Goal: Information Seeking & Learning: Understand process/instructions

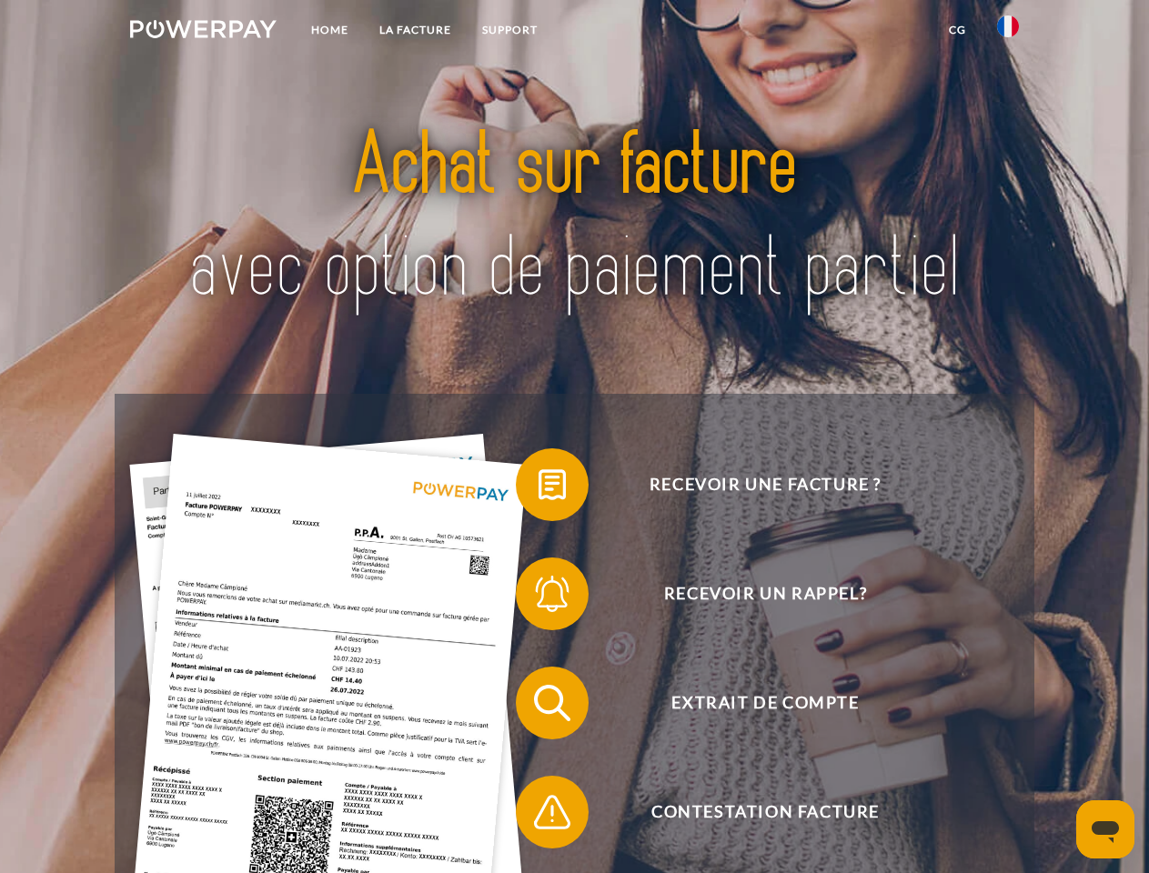
click at [203, 32] on img at bounding box center [203, 29] width 146 height 18
click at [1008, 32] on img at bounding box center [1008, 26] width 22 height 22
click at [957, 30] on link "CG" at bounding box center [958, 30] width 48 height 33
click at [539, 489] on span at bounding box center [525, 484] width 91 height 91
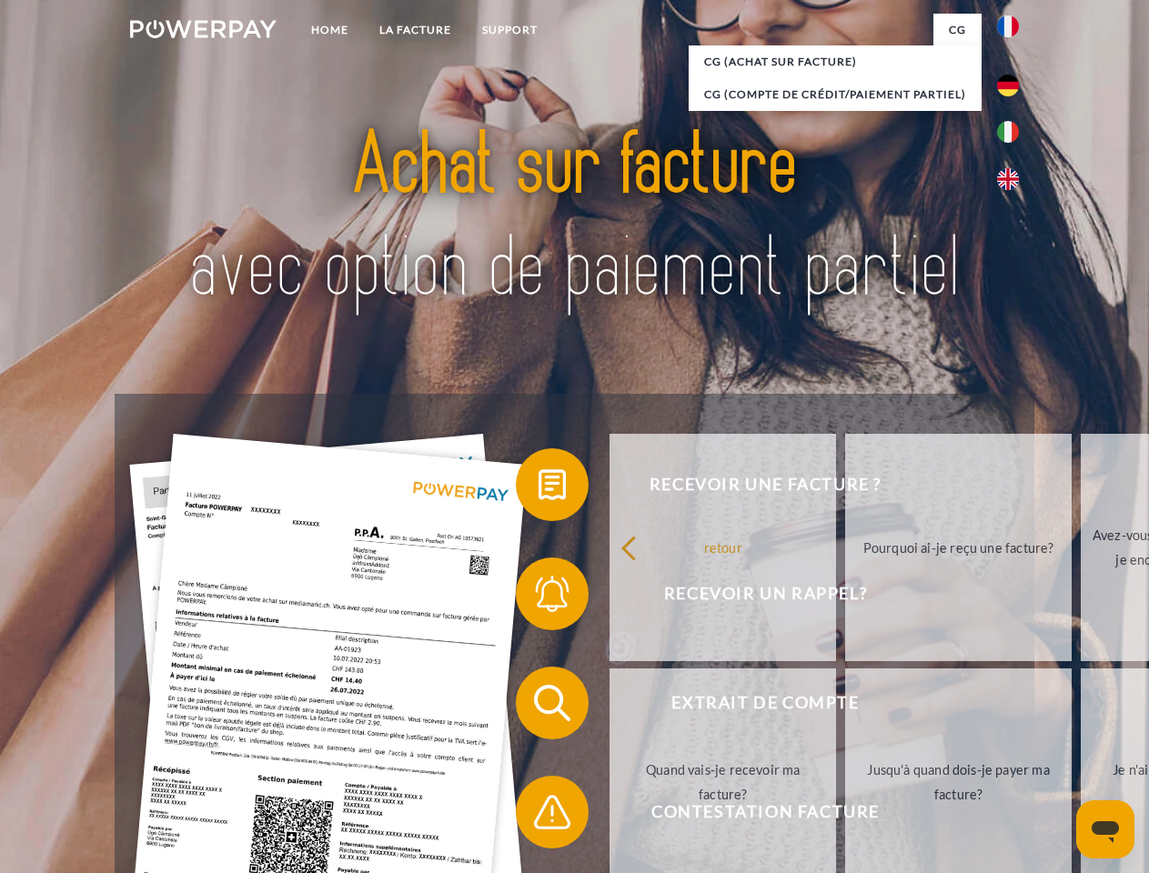
click at [539, 598] on span at bounding box center [525, 594] width 91 height 91
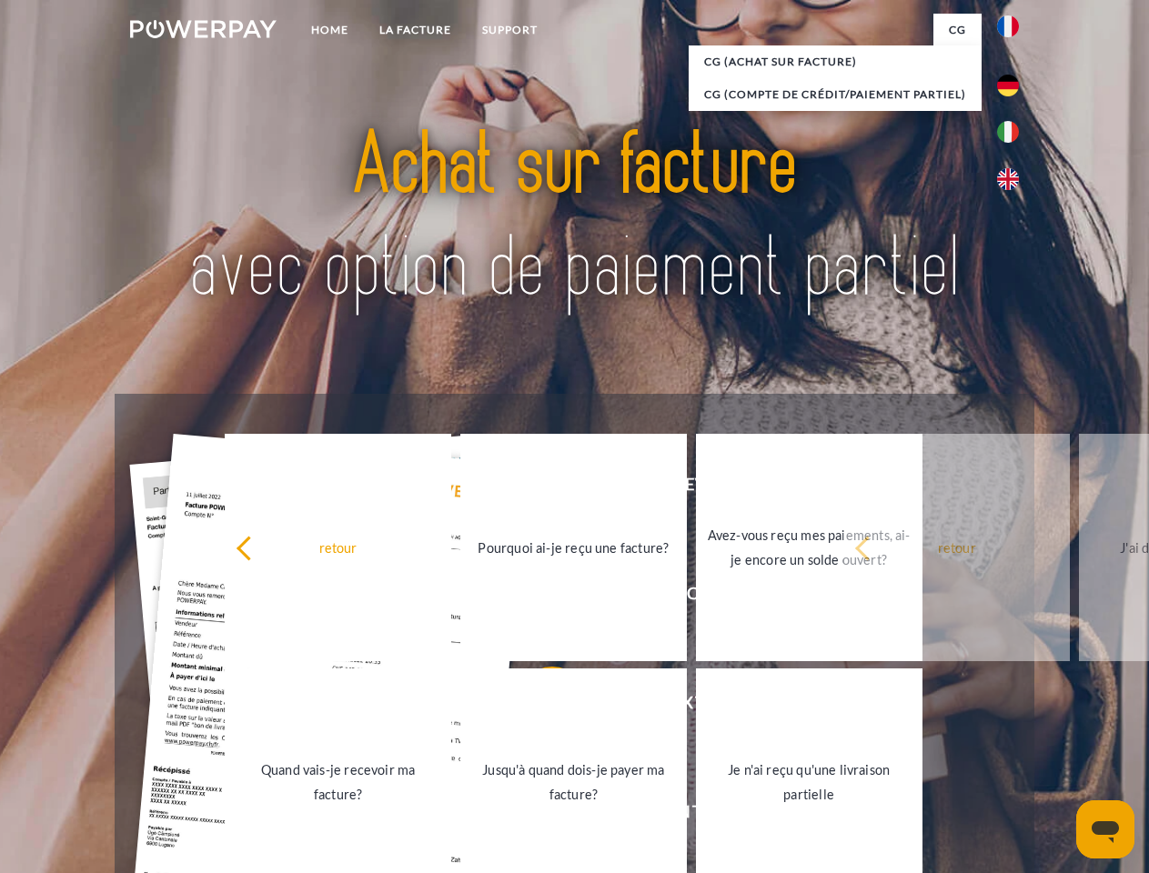
click at [539, 707] on link "Jusqu'à quand dois-je payer ma facture?" at bounding box center [573, 782] width 227 height 227
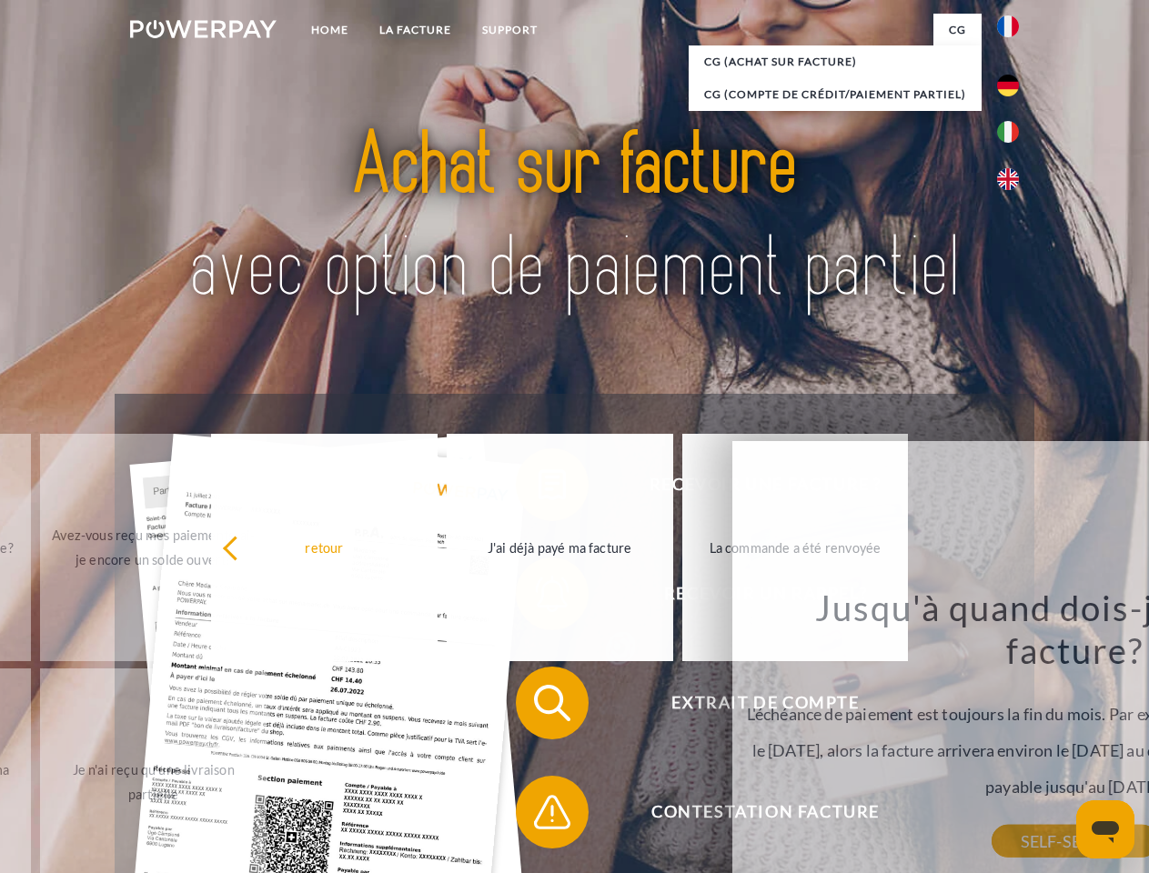
click at [539, 816] on span at bounding box center [525, 812] width 91 height 91
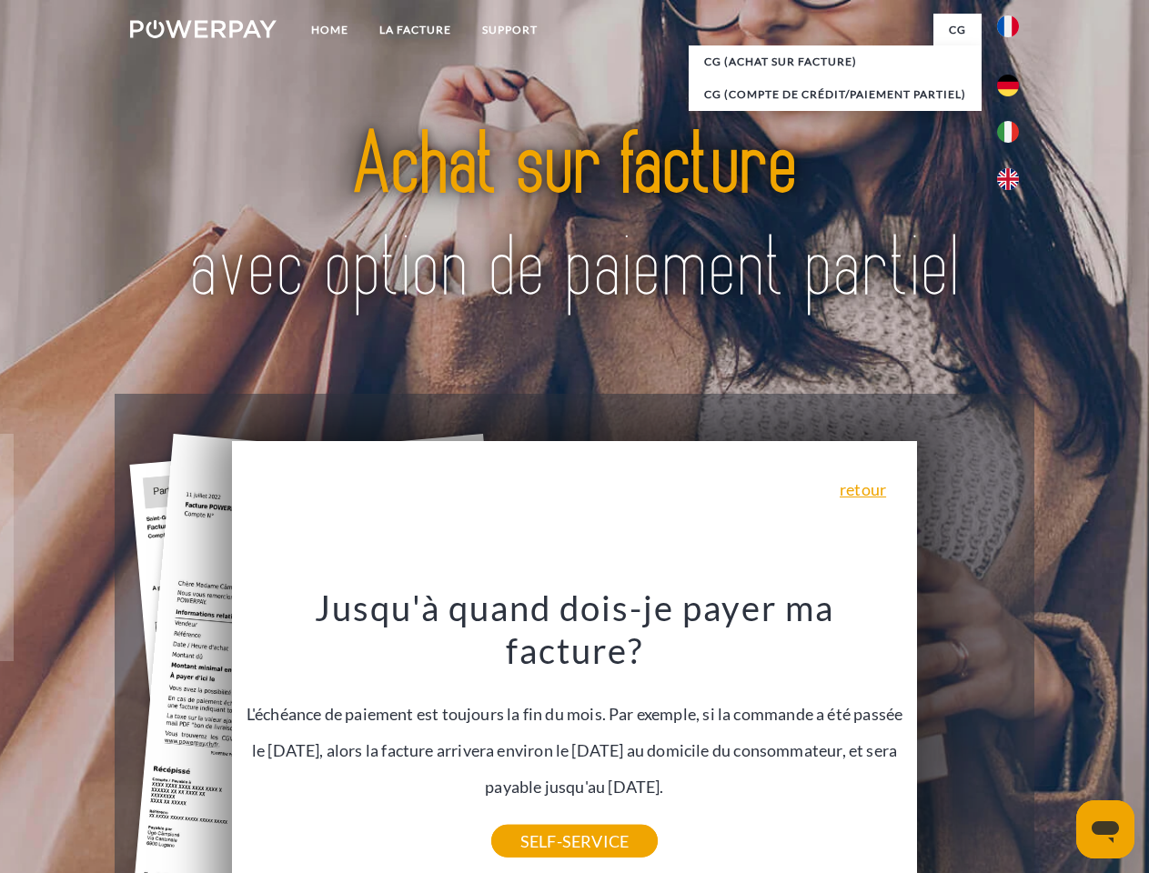
click at [1105, 830] on icon "Ouvrir la fenêtre de messagerie" at bounding box center [1105, 833] width 27 height 22
